Goal: Task Accomplishment & Management: Use online tool/utility

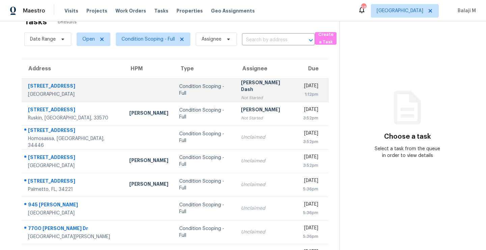
scroll to position [47, 0]
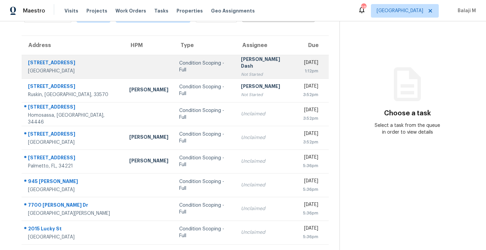
click at [138, 67] on td at bounding box center [149, 67] width 50 height 24
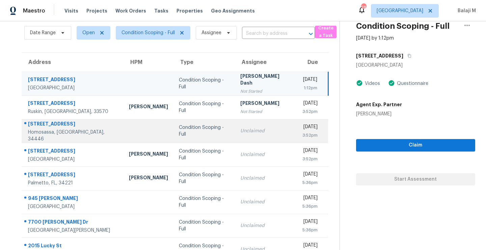
scroll to position [25, 0]
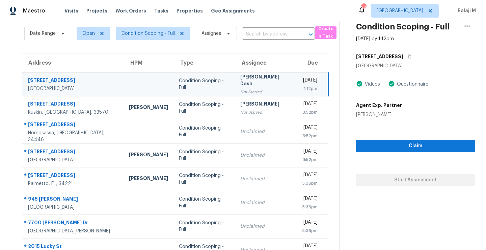
click at [240, 82] on div "[PERSON_NAME] Dash" at bounding box center [265, 80] width 51 height 15
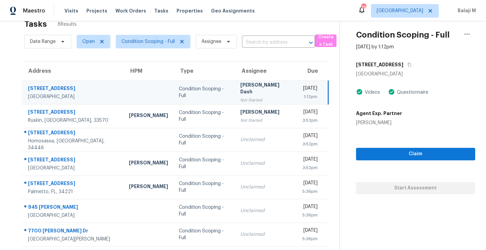
scroll to position [12, 0]
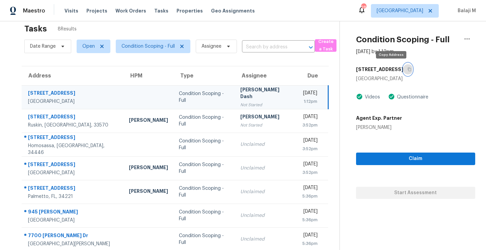
click at [408, 68] on icon "button" at bounding box center [409, 70] width 3 height 4
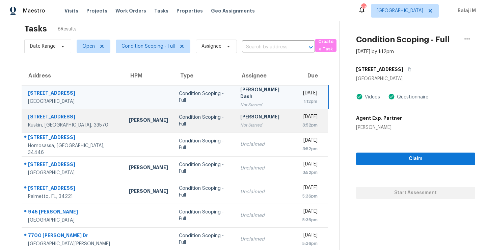
click at [129, 120] on div "[PERSON_NAME]" at bounding box center [148, 121] width 39 height 8
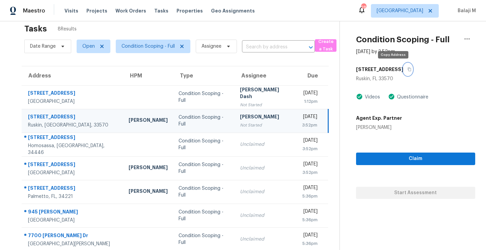
click at [408, 70] on icon "button" at bounding box center [410, 69] width 4 height 4
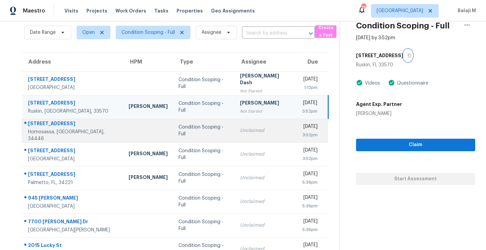
scroll to position [43, 0]
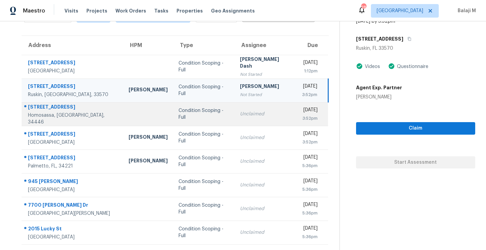
click at [173, 121] on td "Condition Scoping - Full" at bounding box center [203, 114] width 61 height 24
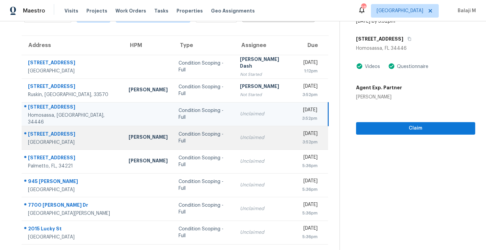
scroll to position [47, 0]
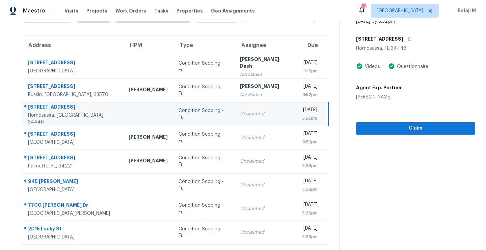
click at [132, 105] on td at bounding box center [148, 114] width 50 height 24
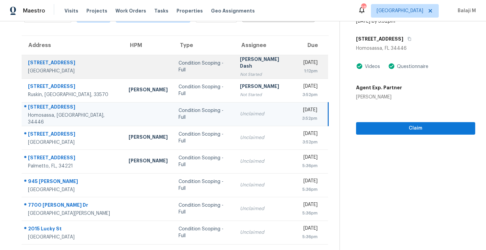
click at [189, 68] on td "Condition Scoping - Full" at bounding box center [203, 67] width 61 height 24
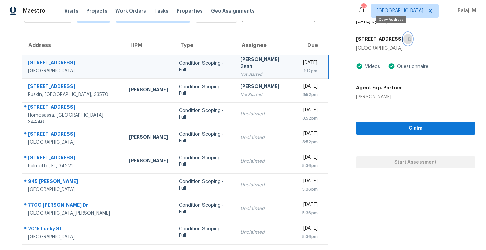
click at [404, 36] on button "button" at bounding box center [408, 39] width 9 height 12
click at [404, 34] on button "button" at bounding box center [408, 39] width 9 height 12
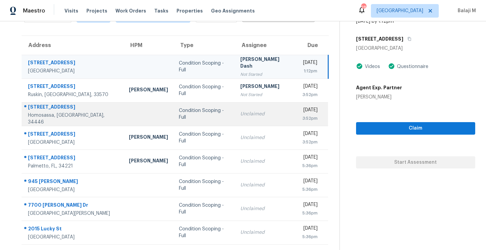
click at [174, 102] on td "Condition Scoping - Full" at bounding box center [204, 114] width 61 height 24
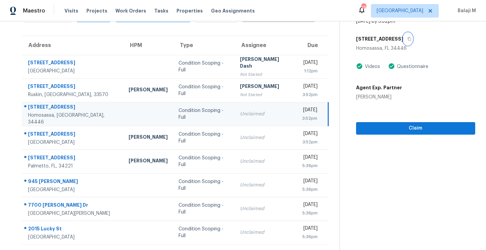
click at [408, 37] on icon "button" at bounding box center [410, 39] width 4 height 4
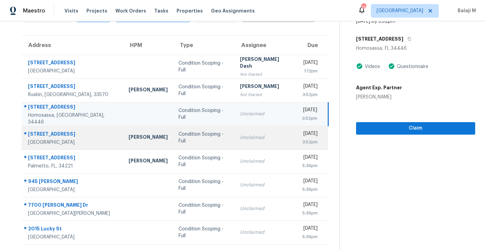
click at [179, 136] on div "Condition Scoping - Full" at bounding box center [204, 138] width 51 height 14
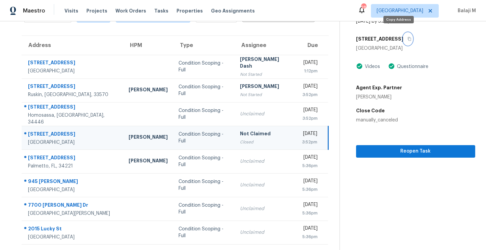
click at [404, 34] on button "button" at bounding box center [408, 39] width 9 height 12
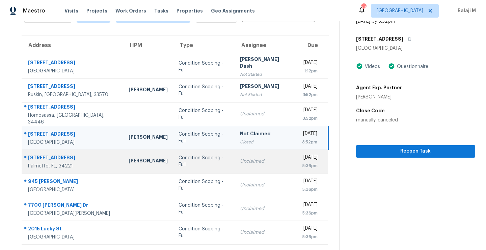
click at [173, 157] on td "Condition Scoping - Full" at bounding box center [203, 161] width 61 height 24
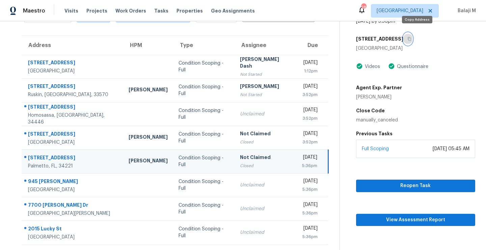
click at [412, 37] on icon "button" at bounding box center [410, 39] width 4 height 4
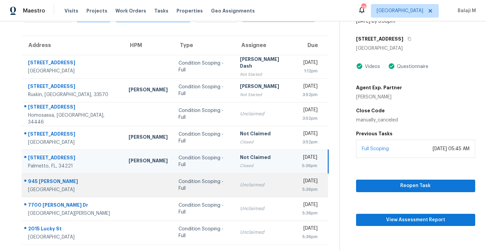
click at [182, 180] on div "Condition Scoping - Full" at bounding box center [204, 185] width 51 height 14
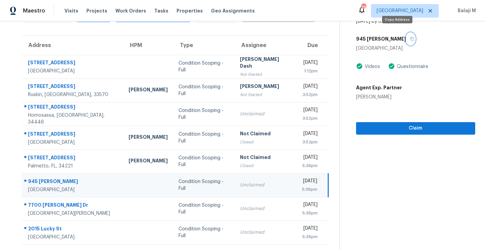
click at [410, 37] on icon "button" at bounding box center [412, 39] width 4 height 4
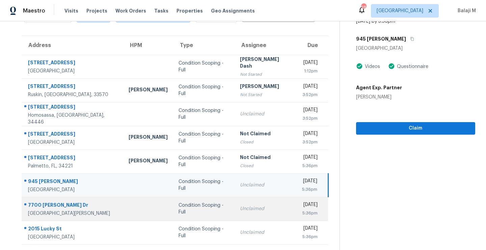
click at [123, 210] on td at bounding box center [148, 209] width 50 height 24
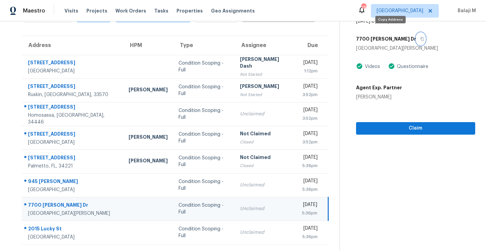
click at [420, 37] on icon "button" at bounding box center [422, 39] width 4 height 4
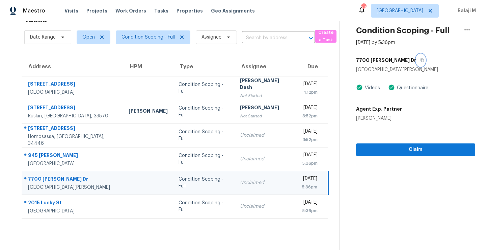
scroll to position [26, 0]
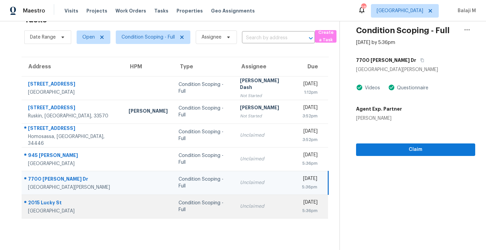
click at [173, 209] on td "Condition Scoping - Full" at bounding box center [203, 206] width 61 height 24
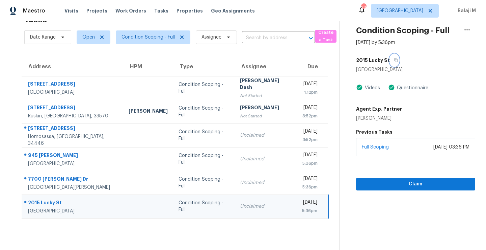
click at [394, 58] on icon "button" at bounding box center [396, 60] width 4 height 4
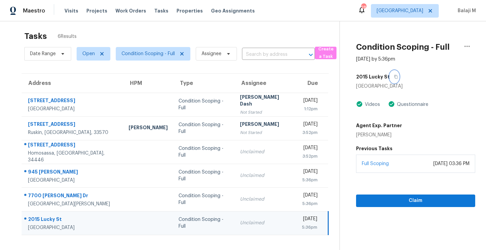
scroll to position [0, 0]
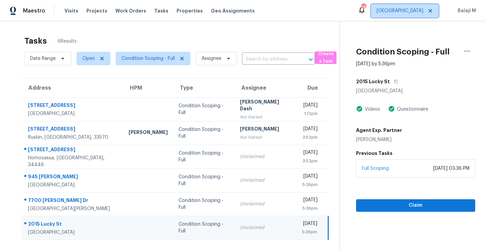
click at [419, 10] on span "[GEOGRAPHIC_DATA]" at bounding box center [400, 10] width 47 height 7
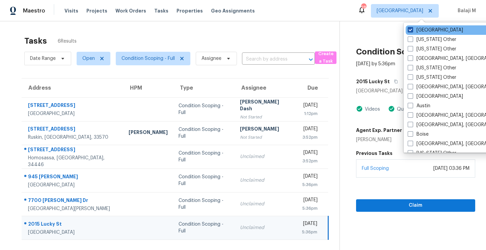
click at [421, 28] on label "[GEOGRAPHIC_DATA]" at bounding box center [435, 30] width 55 height 7
click at [412, 28] on input "[GEOGRAPHIC_DATA]" at bounding box center [410, 29] width 4 height 4
checkbox input "false"
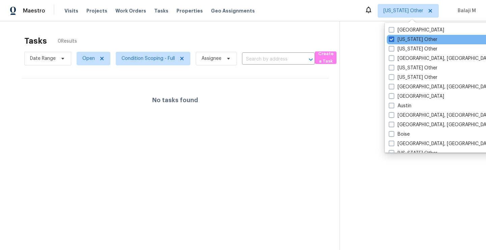
click at [432, 42] on div "[US_STATE] Other" at bounding box center [455, 39] width 136 height 9
click at [405, 40] on label "[US_STATE] Other" at bounding box center [413, 39] width 49 height 7
click at [393, 40] on input "[US_STATE] Other" at bounding box center [391, 38] width 4 height 4
checkbox input "true"
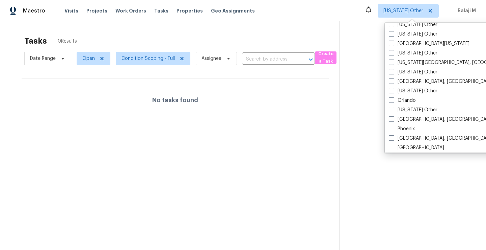
scroll to position [716, 0]
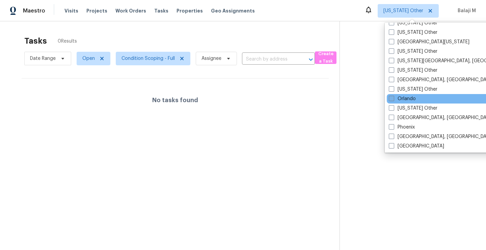
click at [401, 97] on label "Orlando" at bounding box center [402, 98] width 27 height 7
click at [393, 97] on input "Orlando" at bounding box center [391, 97] width 4 height 4
checkbox input "true"
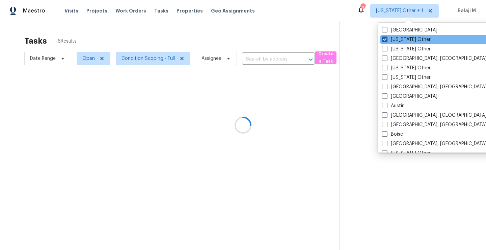
click at [410, 41] on label "[US_STATE] Other" at bounding box center [406, 39] width 49 height 7
click at [387, 41] on input "[US_STATE] Other" at bounding box center [384, 38] width 4 height 4
checkbox input "false"
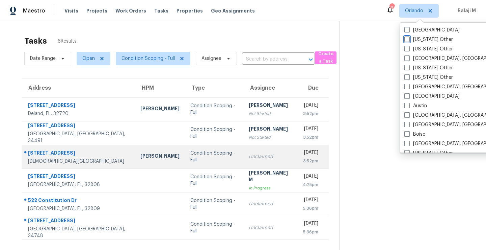
scroll to position [26, 0]
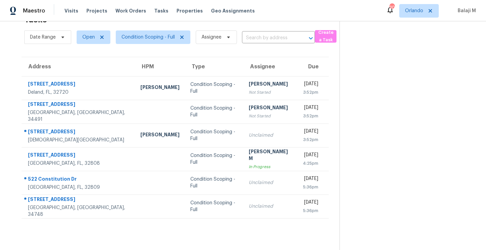
click at [376, 68] on section at bounding box center [408, 125] width 136 height 250
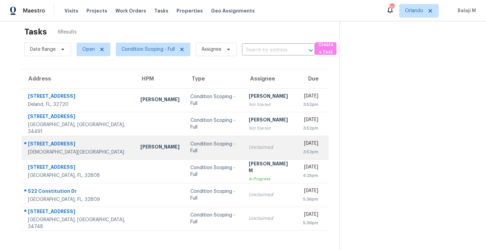
scroll to position [8, 0]
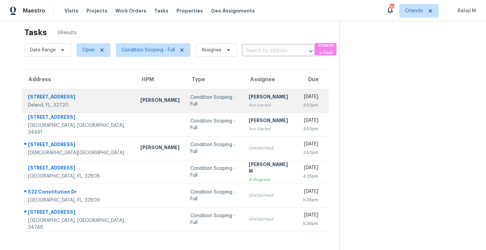
click at [140, 102] on div "[PERSON_NAME]" at bounding box center [159, 101] width 39 height 8
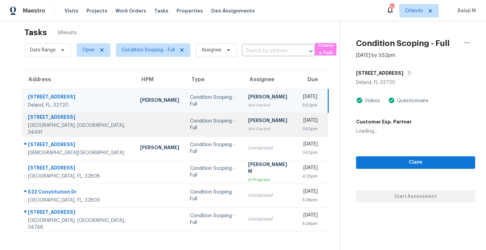
click at [135, 127] on td at bounding box center [160, 124] width 50 height 24
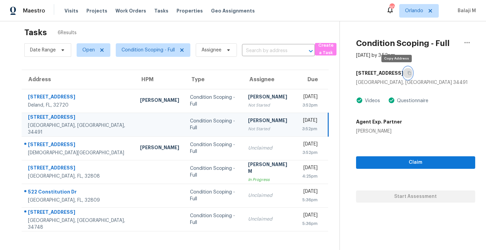
click at [408, 73] on icon "button" at bounding box center [410, 73] width 4 height 4
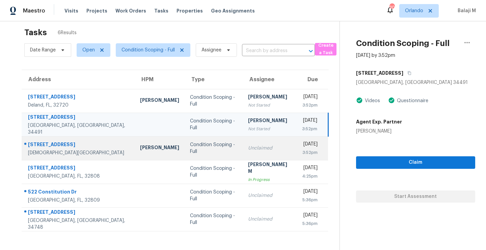
click at [140, 147] on div "[PERSON_NAME]" at bounding box center [159, 148] width 39 height 8
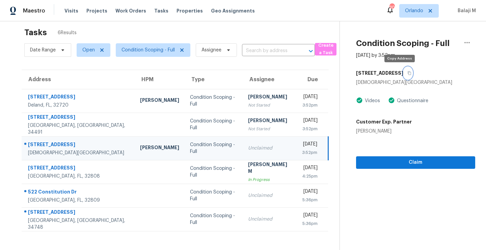
click at [408, 74] on icon "button" at bounding box center [409, 73] width 3 height 4
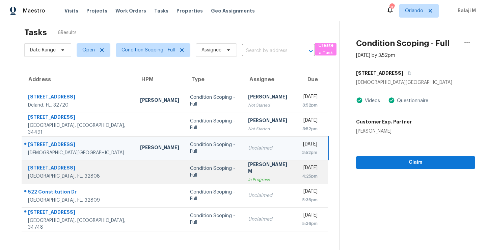
click at [135, 176] on td at bounding box center [160, 172] width 50 height 24
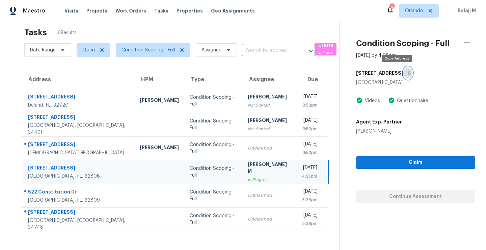
click at [404, 72] on button "button" at bounding box center [408, 73] width 9 height 12
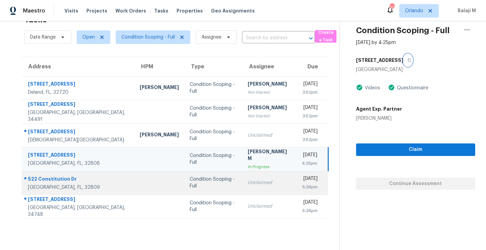
scroll to position [26, 0]
click at [134, 180] on td at bounding box center [159, 183] width 50 height 24
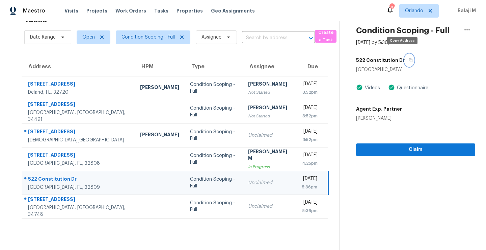
click at [409, 58] on icon "button" at bounding box center [411, 60] width 4 height 4
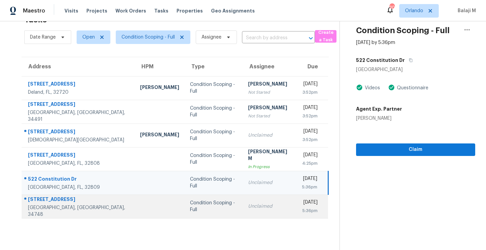
click at [140, 205] on div at bounding box center [159, 206] width 39 height 2
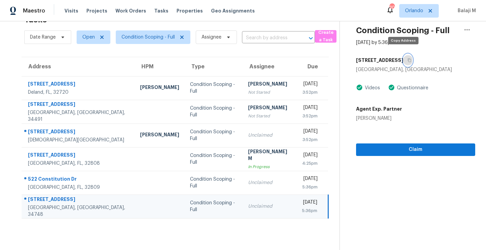
click at [408, 58] on icon "button" at bounding box center [410, 60] width 4 height 4
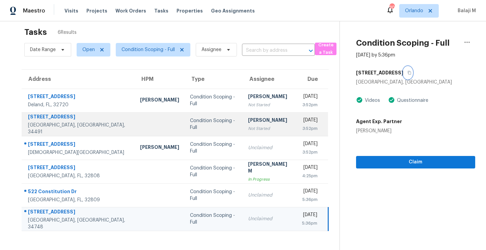
scroll to position [0, 0]
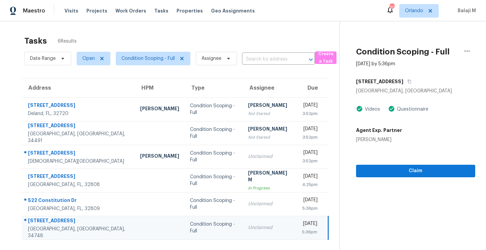
click at [408, 32] on div "Condition Scoping - Full [DATE] by 5:36pm [STREET_ADDRESS][PERSON_NAME] Videos …" at bounding box center [407, 99] width 135 height 156
click at [408, 8] on span "Orlando" at bounding box center [414, 10] width 18 height 7
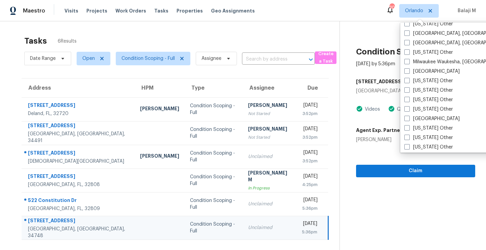
scroll to position [539, 0]
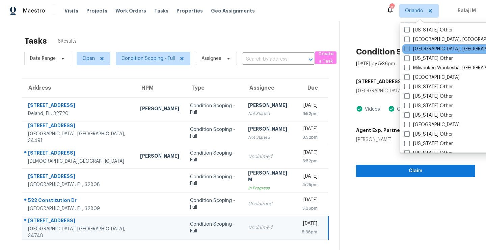
click at [428, 49] on label "[GEOGRAPHIC_DATA], [GEOGRAPHIC_DATA]" at bounding box center [457, 49] width 105 height 7
click at [409, 49] on input "[GEOGRAPHIC_DATA], [GEOGRAPHIC_DATA]" at bounding box center [407, 48] width 4 height 4
checkbox input "true"
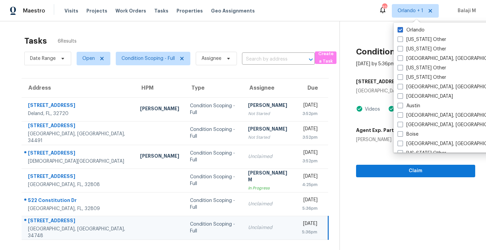
click at [421, 24] on div "[GEOGRAPHIC_DATA] [US_STATE] Other [US_STATE] Other [GEOGRAPHIC_DATA], [GEOGRAP…" at bounding box center [464, 88] width 140 height 130
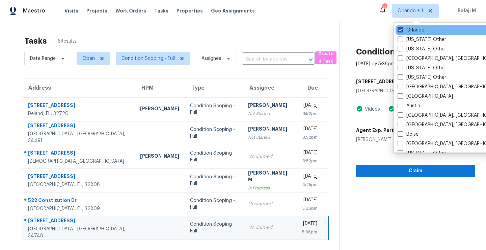
click at [422, 31] on label "Orlando" at bounding box center [411, 30] width 27 height 7
click at [402, 31] on input "Orlando" at bounding box center [400, 29] width 4 height 4
checkbox input "false"
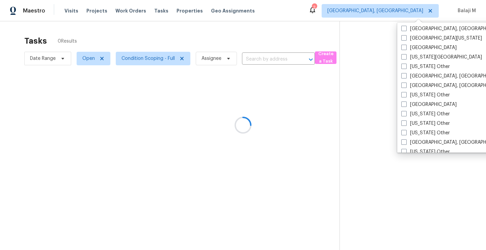
scroll to position [287, 0]
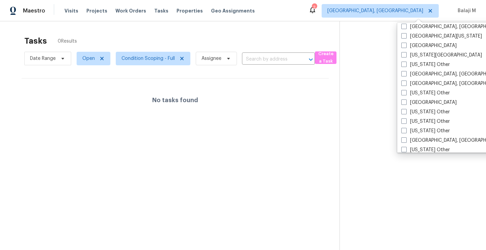
click at [262, 135] on section "Tasks 0 Results Date Range Open Condition Scoping - Full Assignee ​ Create a Ta…" at bounding box center [175, 151] width 329 height 239
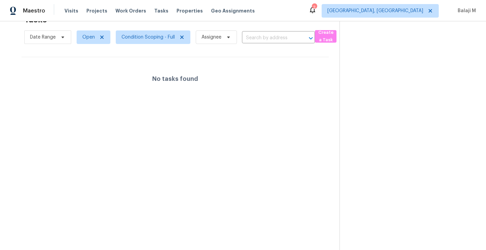
scroll to position [0, 0]
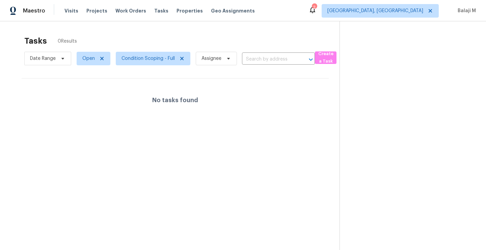
click at [280, 36] on div "Tasks 0 Results" at bounding box center [181, 41] width 315 height 18
click at [410, 8] on span "[GEOGRAPHIC_DATA], [GEOGRAPHIC_DATA]" at bounding box center [376, 10] width 96 height 7
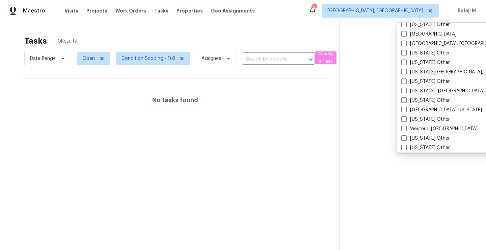
scroll to position [1020, 0]
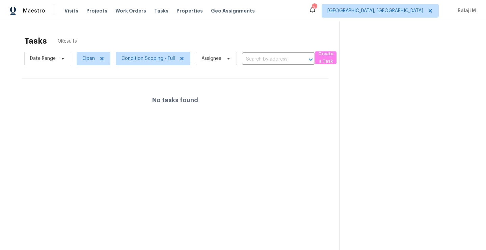
click at [323, 116] on div "No tasks found" at bounding box center [175, 99] width 307 height 43
click at [413, 8] on span "[GEOGRAPHIC_DATA], [GEOGRAPHIC_DATA]" at bounding box center [376, 10] width 96 height 7
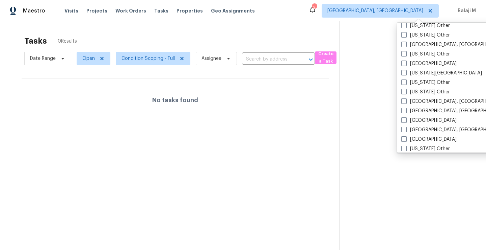
scroll to position [376, 0]
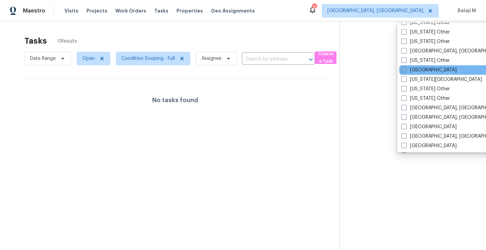
click at [425, 70] on label "[GEOGRAPHIC_DATA]" at bounding box center [429, 70] width 55 height 7
click at [406, 70] on input "[GEOGRAPHIC_DATA]" at bounding box center [404, 69] width 4 height 4
checkbox input "true"
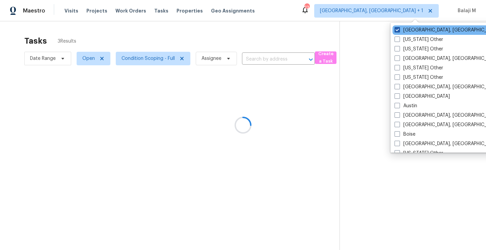
click at [421, 29] on label "[GEOGRAPHIC_DATA], [GEOGRAPHIC_DATA]" at bounding box center [447, 30] width 105 height 7
click at [399, 29] on input "[GEOGRAPHIC_DATA], [GEOGRAPHIC_DATA]" at bounding box center [397, 29] width 4 height 4
checkbox input "false"
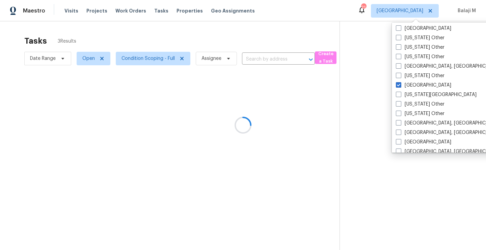
scroll to position [368, 0]
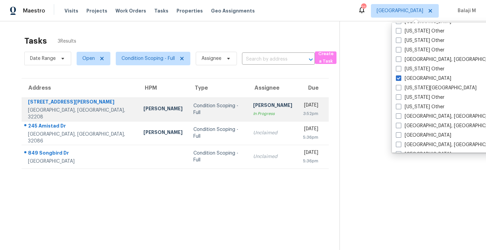
click at [189, 114] on td "Condition Scoping - Full" at bounding box center [218, 109] width 60 height 24
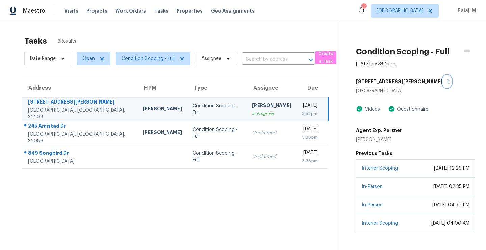
click at [447, 81] on icon "button" at bounding box center [448, 82] width 3 height 4
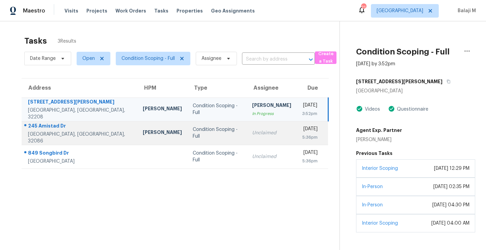
click at [193, 133] on div "Condition Scoping - Full" at bounding box center [217, 133] width 49 height 14
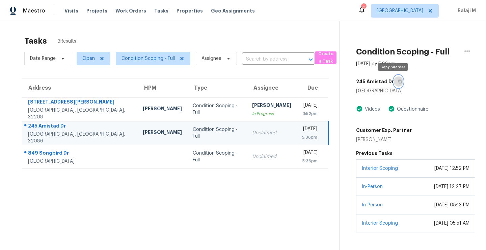
click at [394, 83] on button "button" at bounding box center [398, 81] width 9 height 12
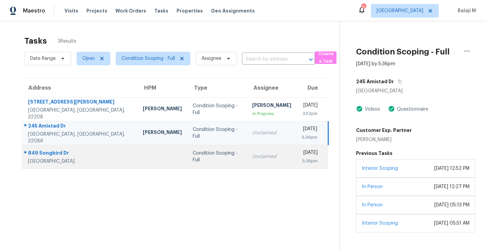
click at [139, 162] on td at bounding box center [162, 157] width 50 height 24
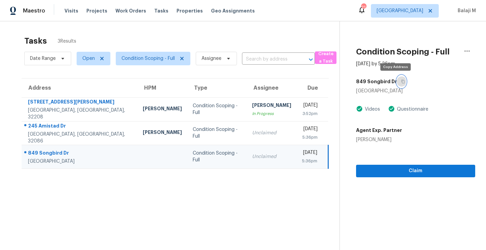
click at [397, 84] on button "button" at bounding box center [401, 81] width 9 height 12
